Goal: Information Seeking & Learning: Learn about a topic

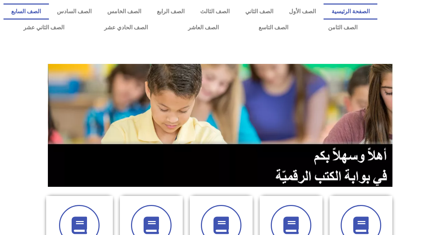
click at [49, 14] on link "الصف السابع" at bounding box center [25, 11] width 45 height 16
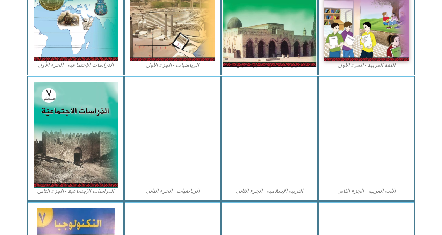
scroll to position [280, 0]
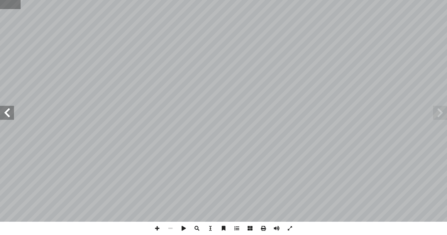
click at [13, 5] on input "text" at bounding box center [10, 4] width 21 height 9
click at [9, 107] on span at bounding box center [7, 113] width 14 height 14
click at [6, 110] on span at bounding box center [7, 113] width 14 height 14
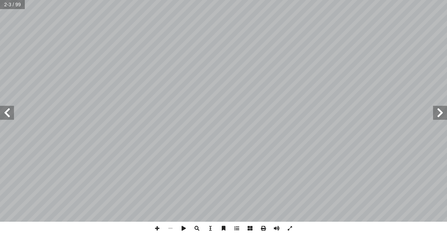
click at [6, 110] on span at bounding box center [7, 113] width 14 height 14
click at [3, 108] on span at bounding box center [7, 113] width 14 height 14
click at [8, 111] on span at bounding box center [7, 113] width 14 height 14
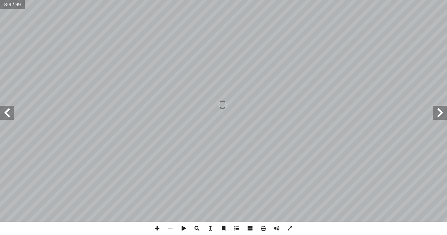
click at [8, 111] on span at bounding box center [7, 113] width 14 height 14
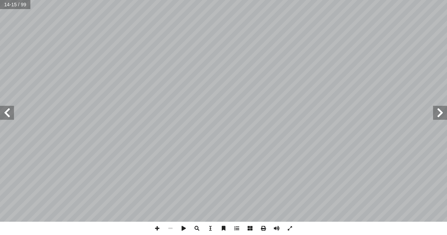
click at [8, 111] on span at bounding box center [7, 113] width 14 height 14
click at [443, 110] on span at bounding box center [440, 113] width 14 height 14
click at [443, 107] on span at bounding box center [440, 113] width 14 height 14
click at [291, 228] on span at bounding box center [289, 228] width 13 height 13
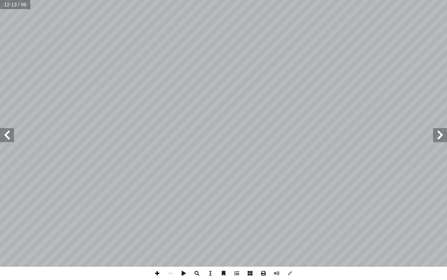
click at [158, 235] on span at bounding box center [157, 272] width 13 height 13
click at [438, 140] on span at bounding box center [440, 135] width 14 height 14
click at [158, 235] on span at bounding box center [157, 272] width 13 height 13
click at [157, 235] on span at bounding box center [157, 272] width 13 height 13
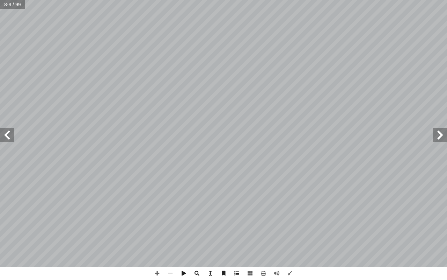
click at [2, 138] on span at bounding box center [7, 135] width 14 height 14
click at [158, 235] on span at bounding box center [157, 272] width 13 height 13
click at [159, 235] on span at bounding box center [157, 272] width 13 height 13
